Goal: Check status: Check status

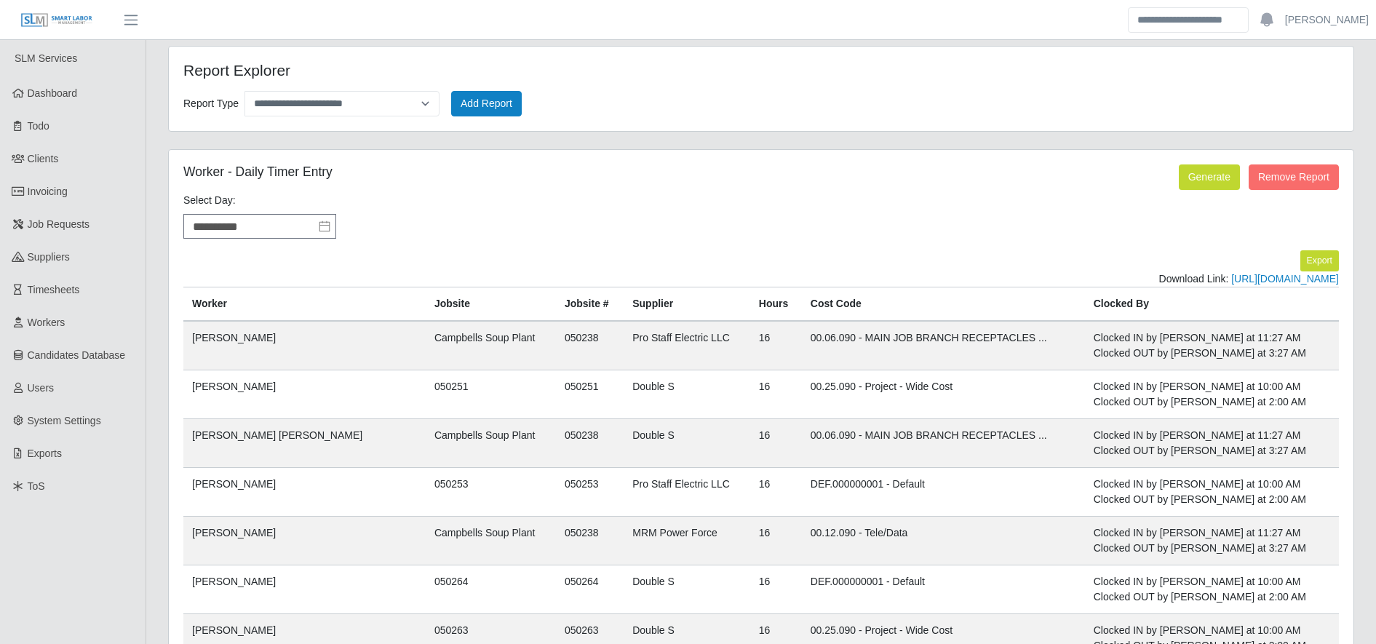
select select "**********"
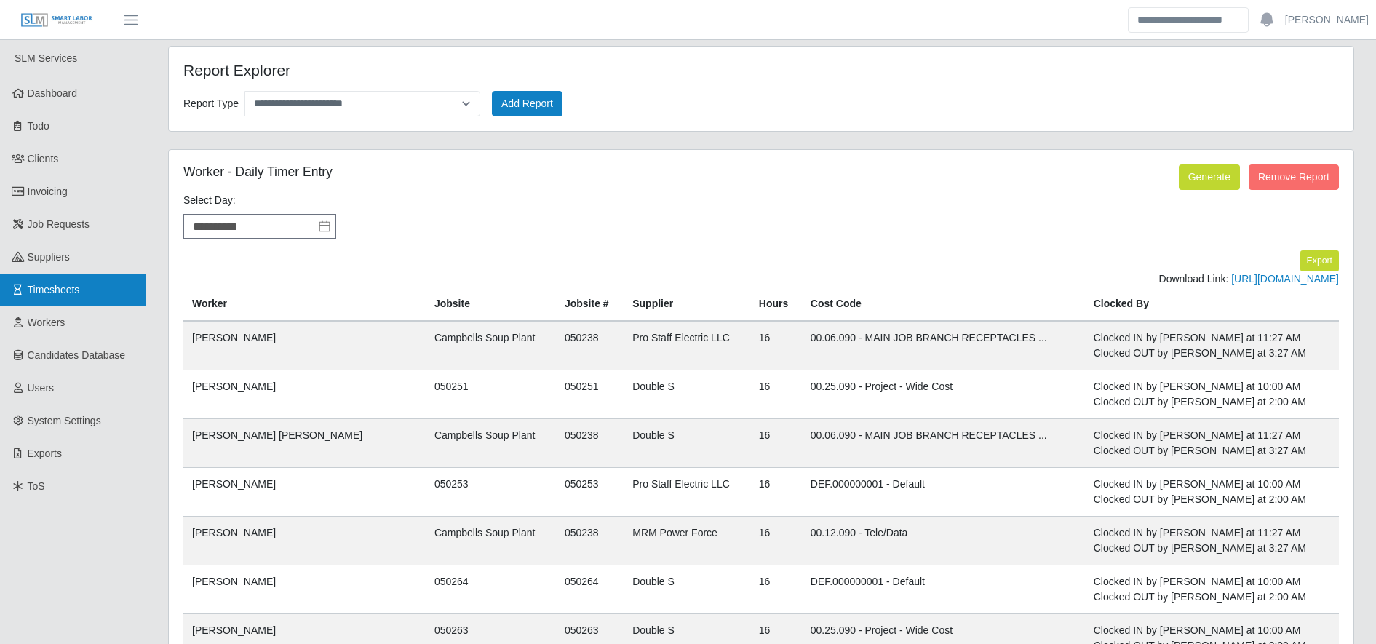
click at [26, 288] on link "Timesheets" at bounding box center [73, 290] width 146 height 33
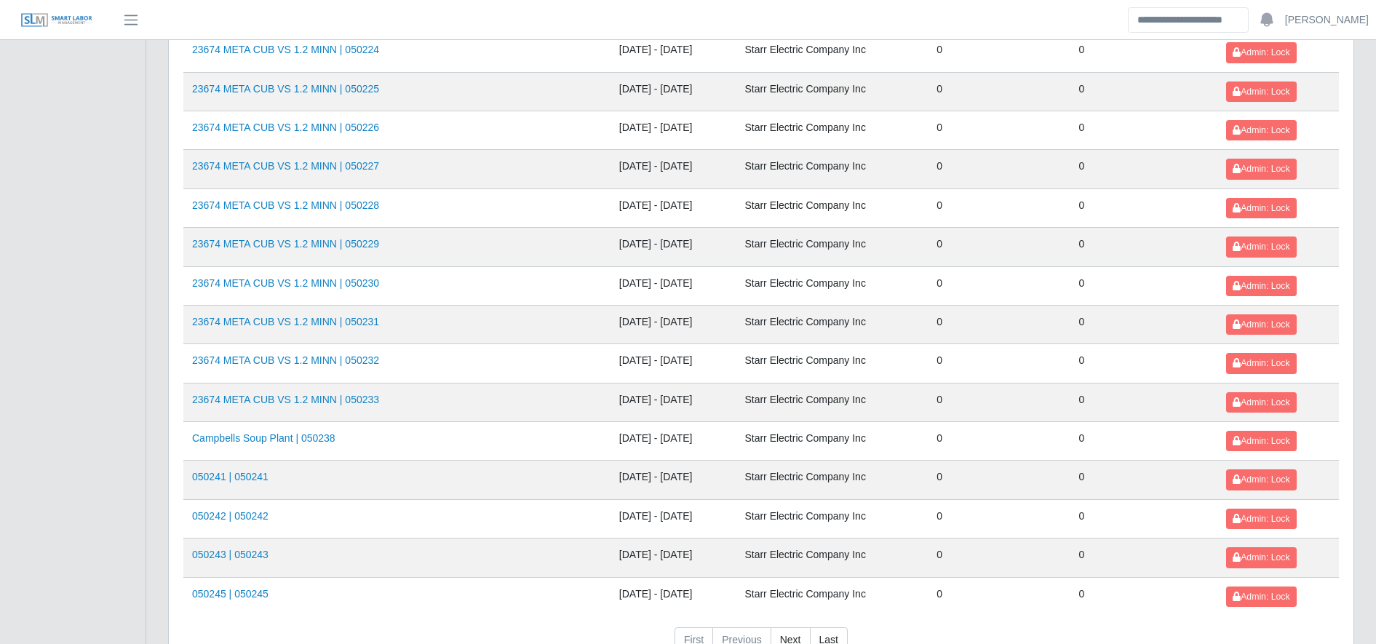
scroll to position [1588, 0]
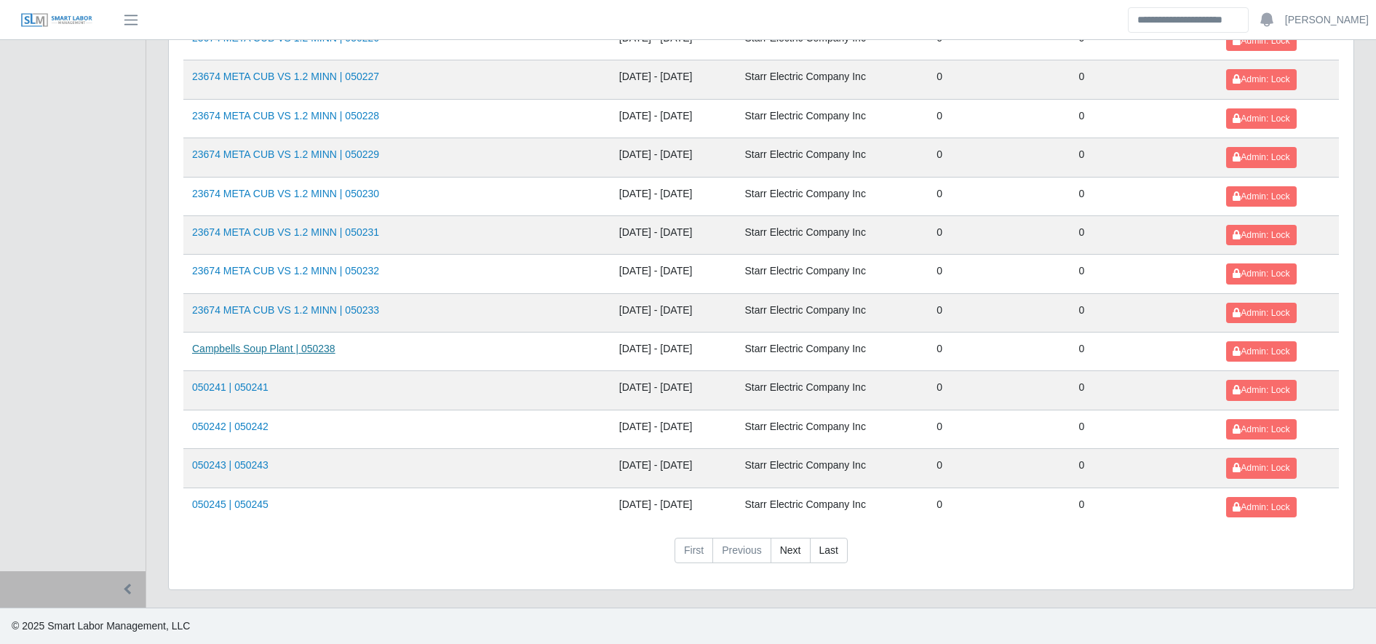
click at [233, 346] on link "Campbells Soup Plant | 050238" at bounding box center [263, 349] width 143 height 12
